Goal: Task Accomplishment & Management: Manage account settings

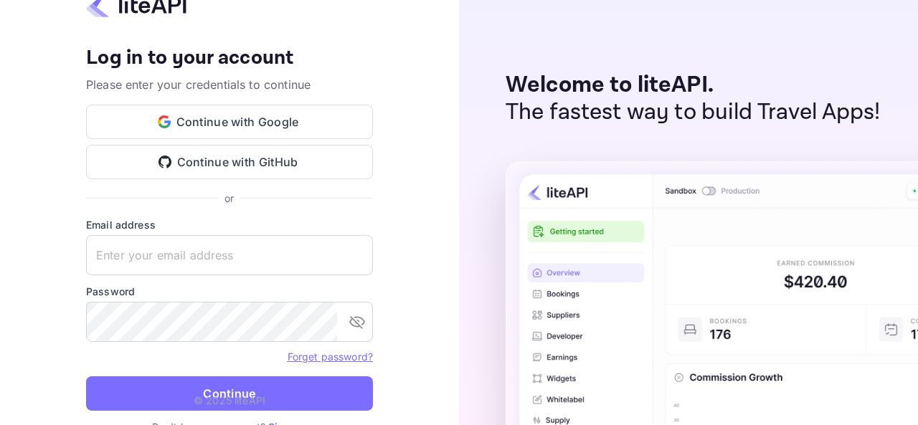
click at [482, 186] on div "Welcome to liteAPI. The fastest way to build Travel Apps!" at bounding box center [688, 212] width 459 height 425
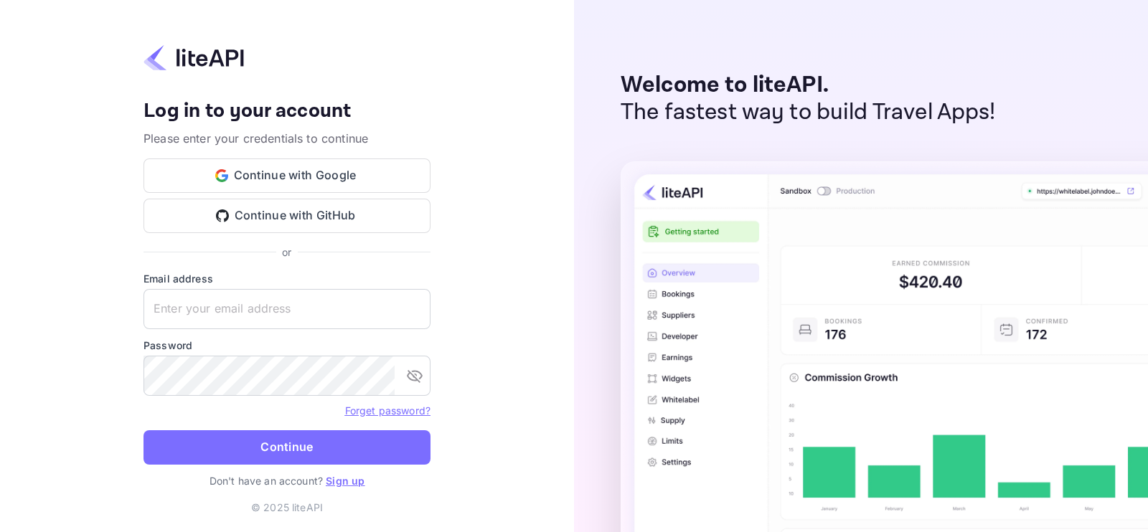
click at [344, 425] on link "Sign up" at bounding box center [345, 481] width 39 height 12
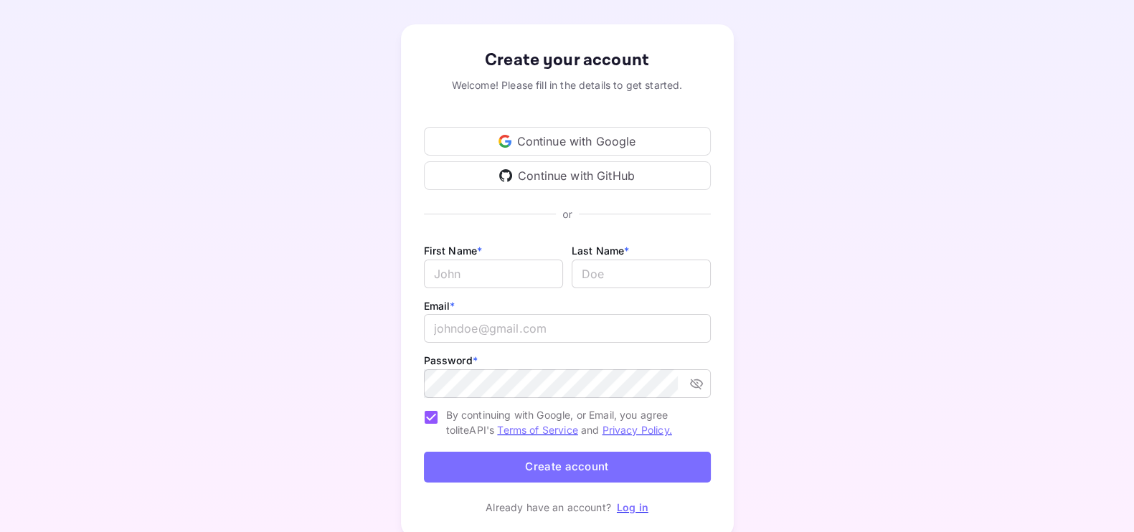
scroll to position [17, 0]
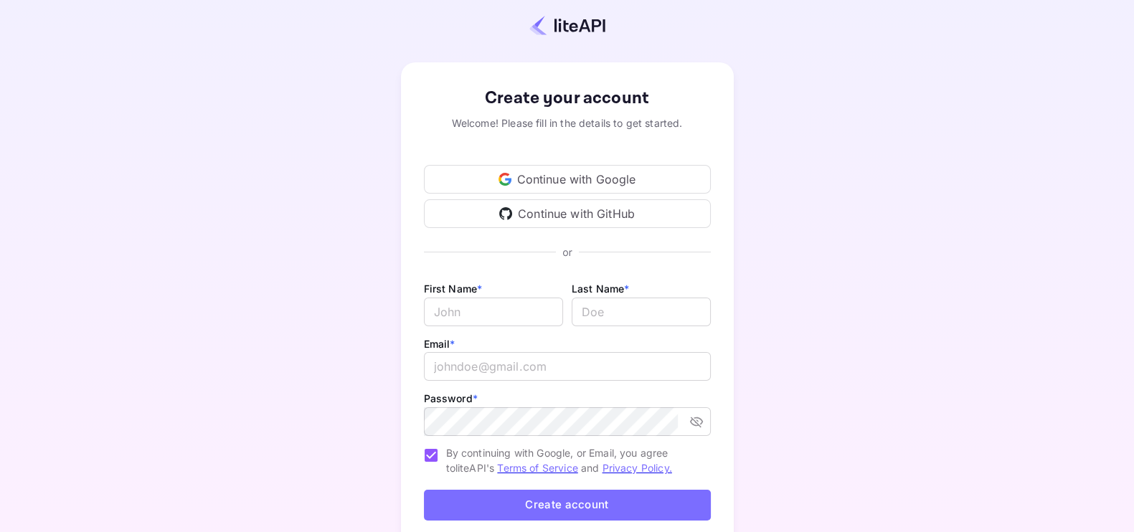
click at [531, 174] on div "Continue with Google" at bounding box center [567, 179] width 287 height 29
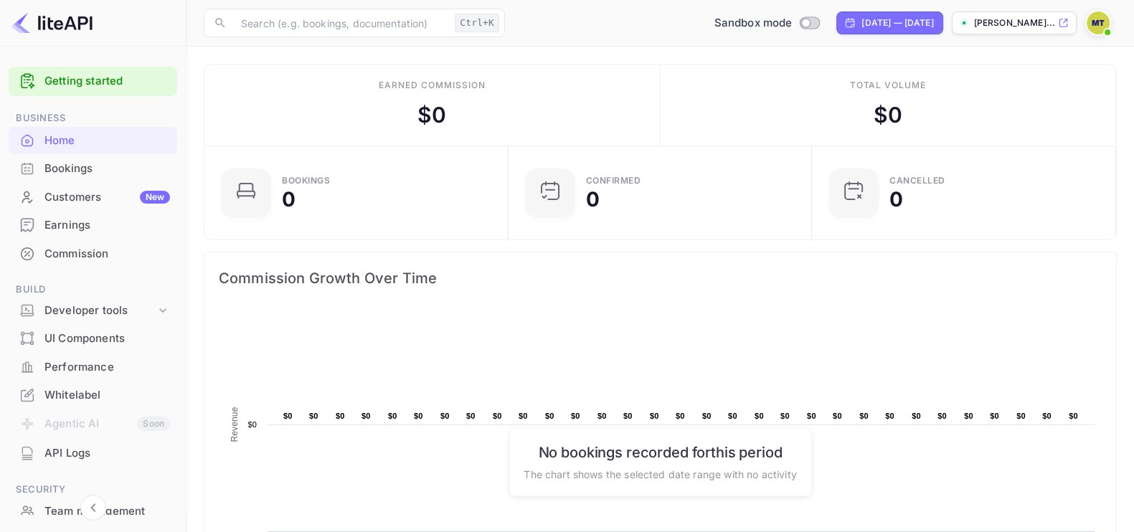
click at [917, 32] on img at bounding box center [1098, 22] width 23 height 23
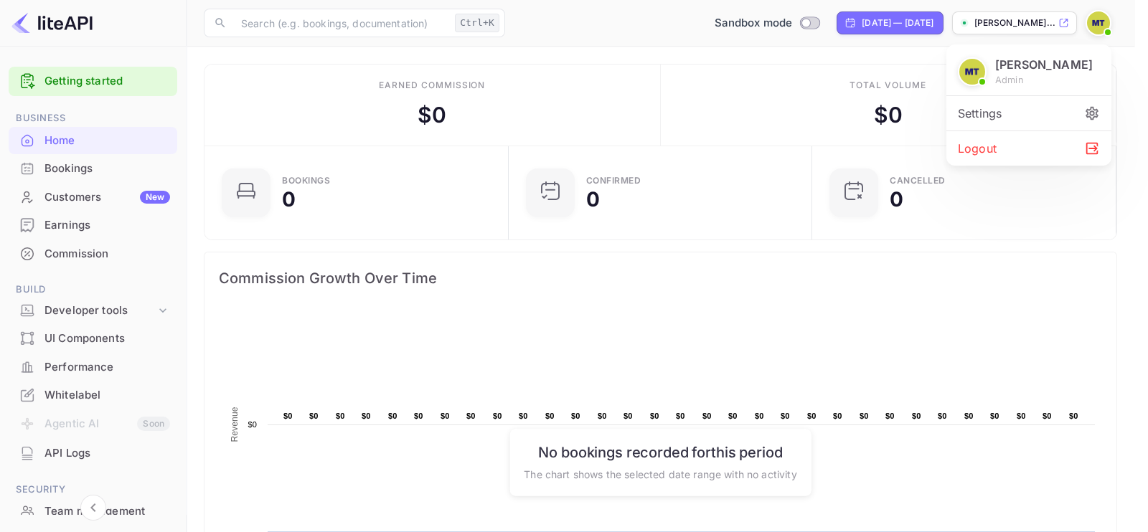
click at [917, 104] on div "Settings" at bounding box center [1028, 113] width 165 height 34
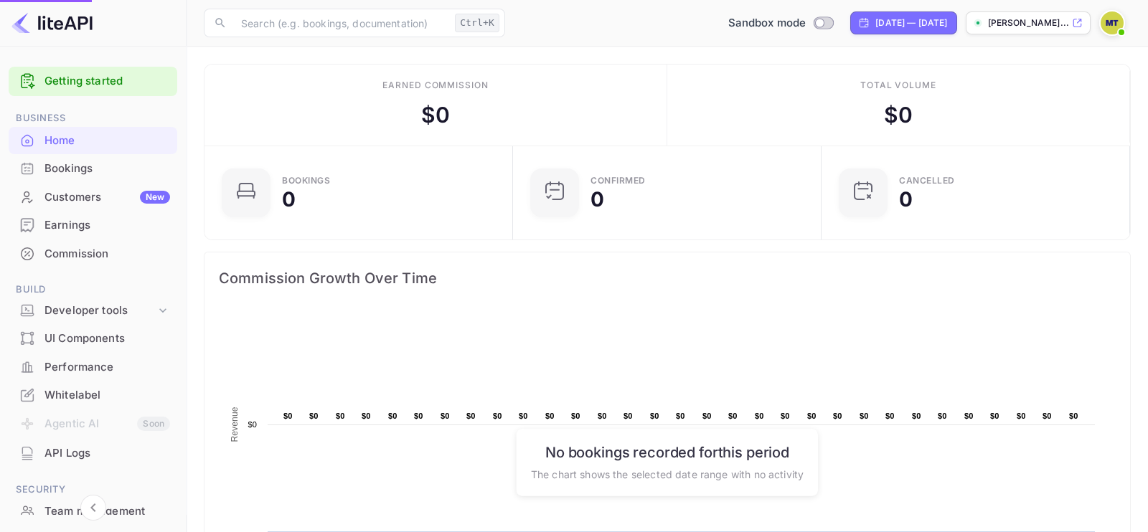
scroll to position [14, 14]
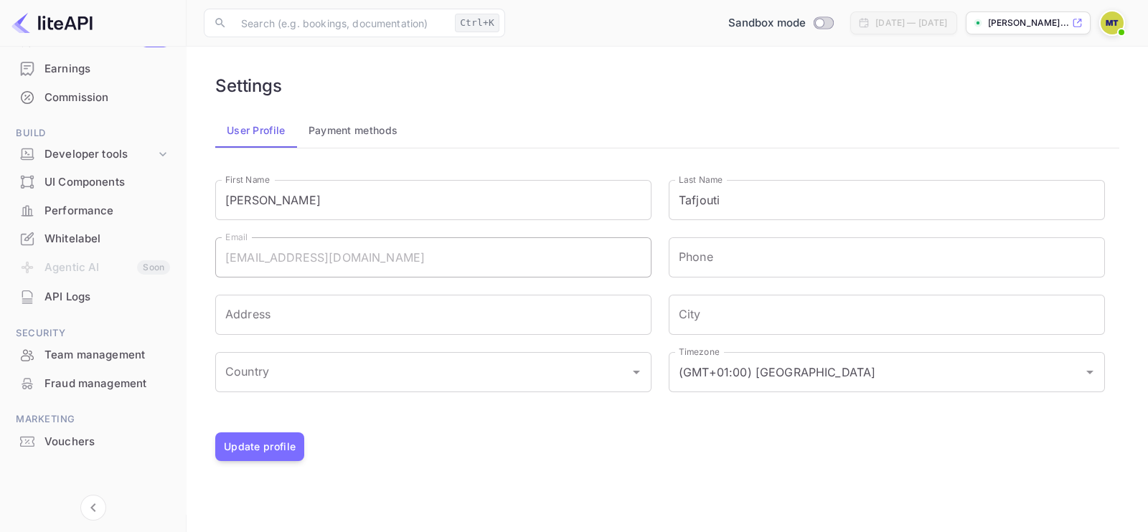
scroll to position [159, 0]
click at [917, 21] on img at bounding box center [1111, 22] width 23 height 23
click at [917, 24] on div at bounding box center [574, 266] width 1148 height 532
